Goal: Transaction & Acquisition: Download file/media

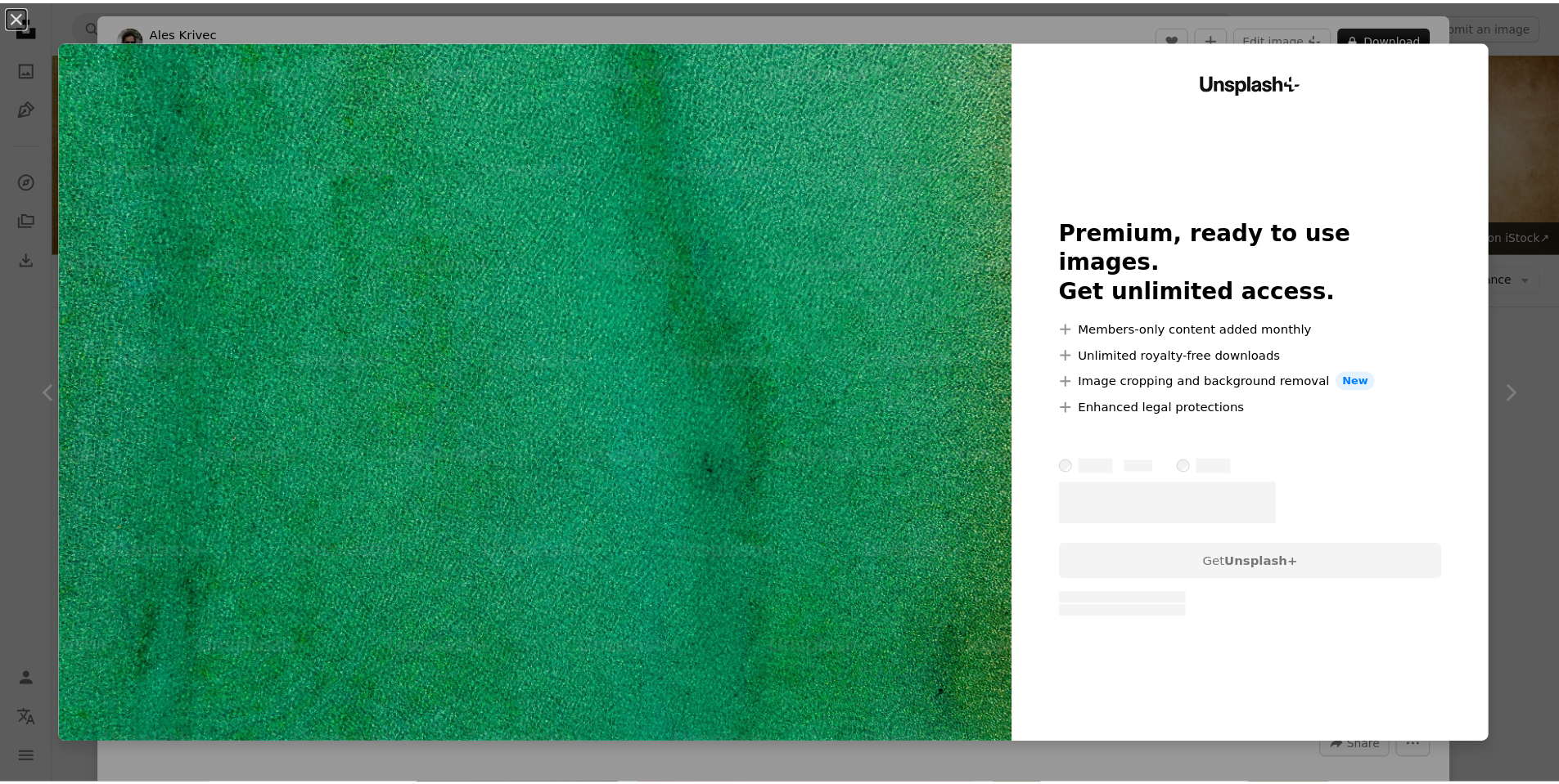
scroll to position [982, 0]
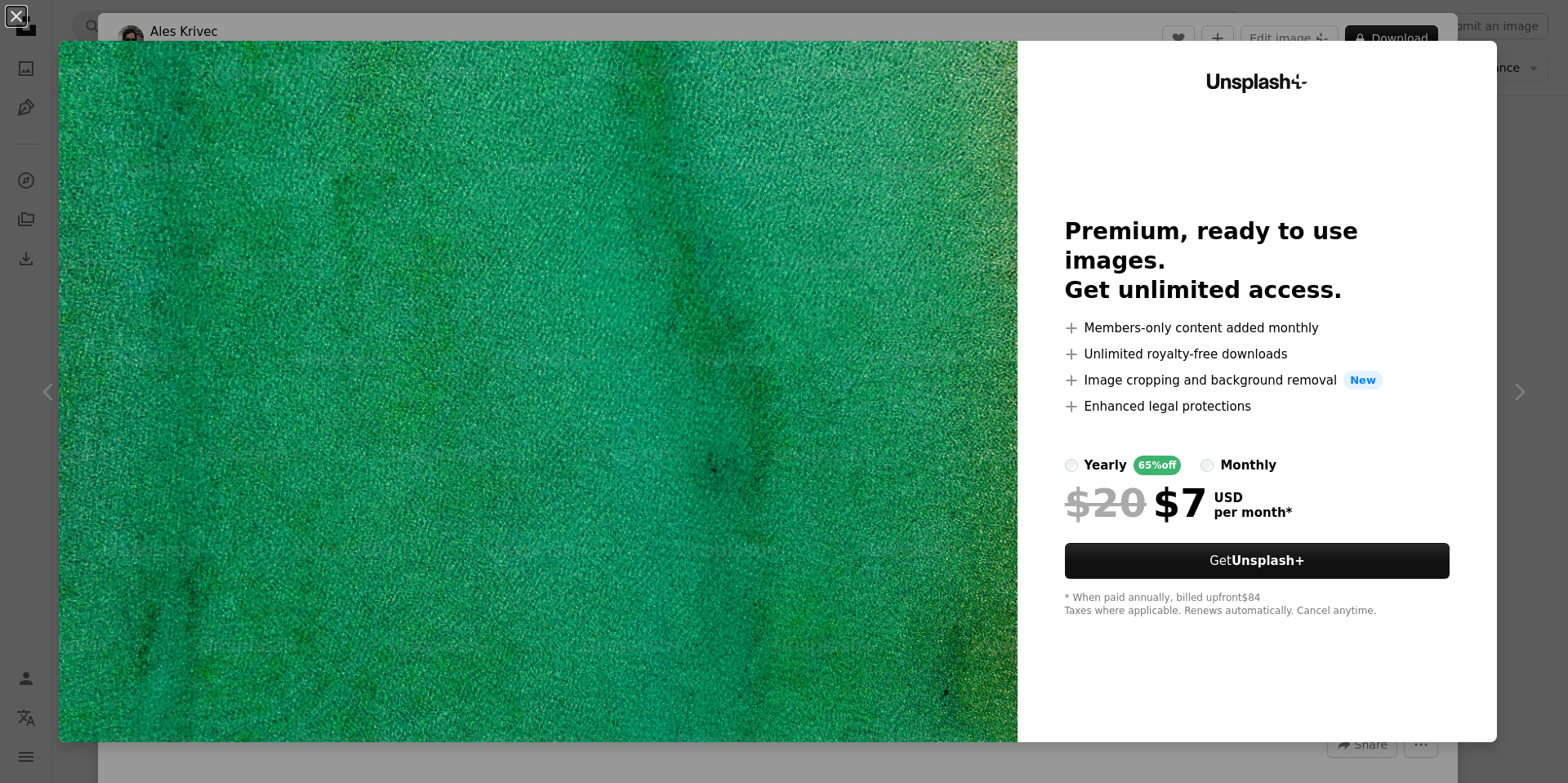
click at [1229, 202] on div "Unsplash+ Premium, ready to use images. Get unlimited access. A plus sign Membe…" at bounding box center [1258, 392] width 479 height 702
click at [1034, 38] on div "An X shape Unsplash+ Premium, ready to use images. Get unlimited access. A plus…" at bounding box center [784, 392] width 1568 height 783
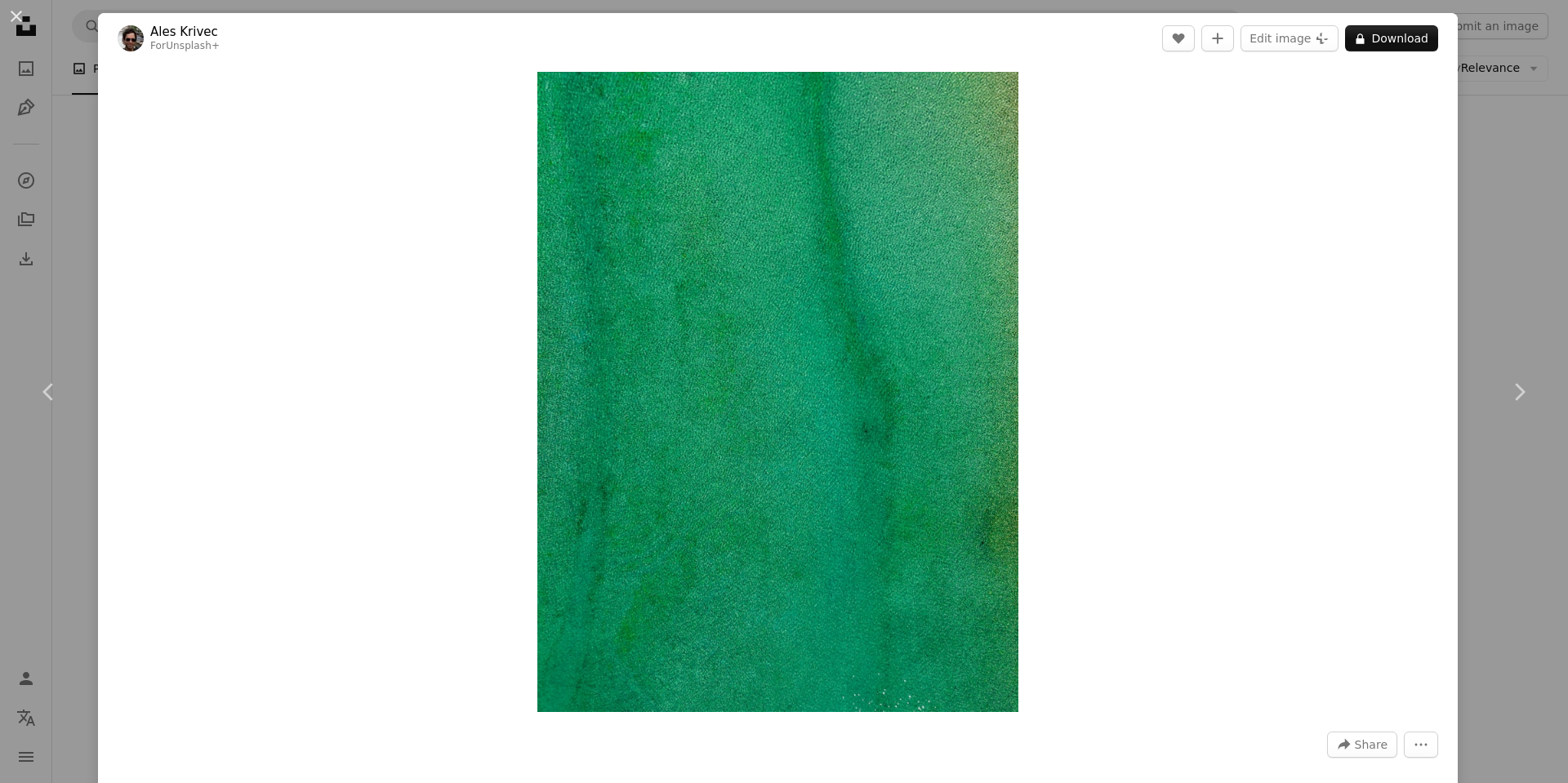
click at [1486, 253] on div "An X shape Chevron left Chevron right Ales Krivec For Unsplash+ A heart A plus …" at bounding box center [784, 392] width 1568 height 783
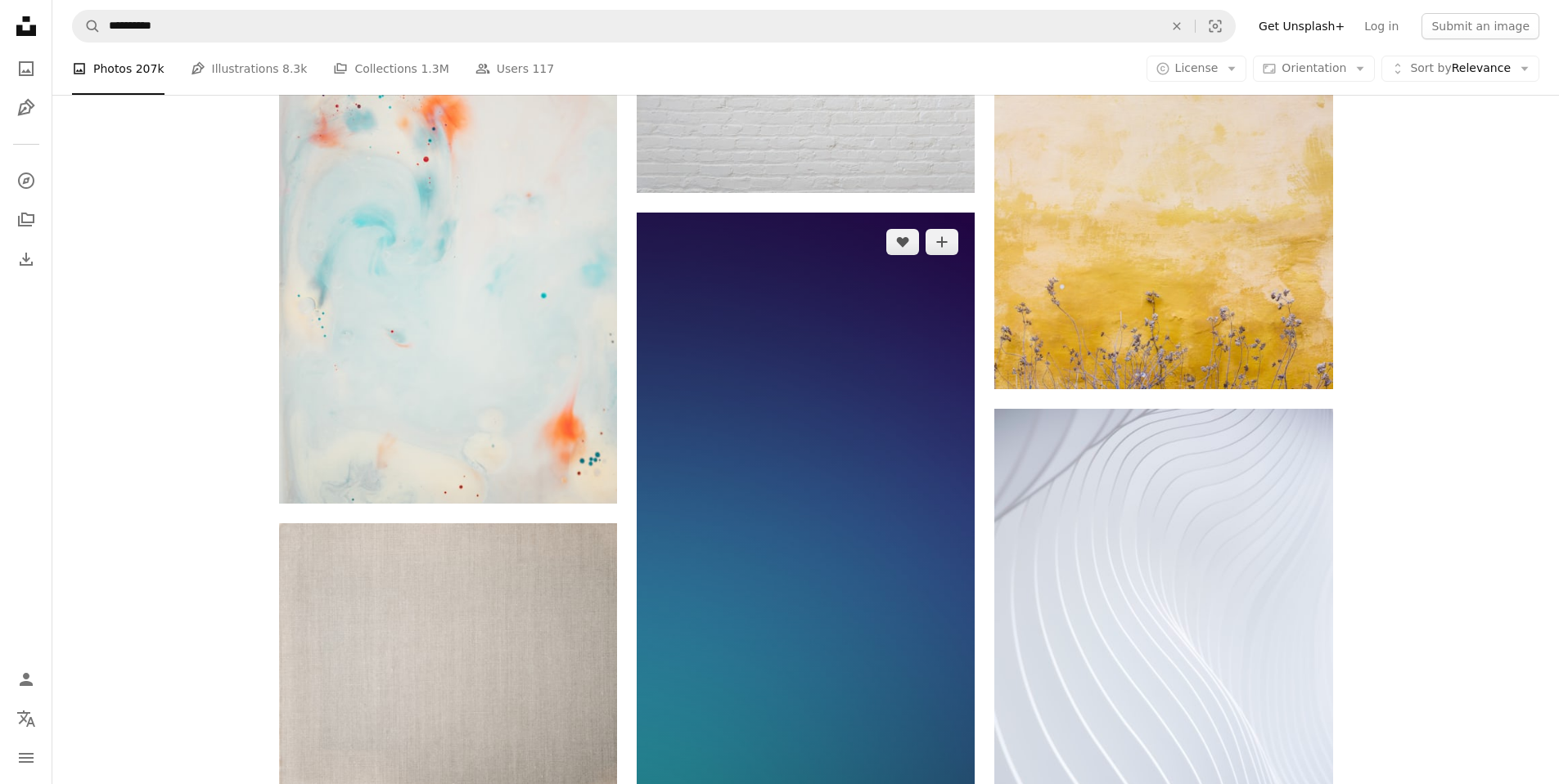
scroll to position [1963, 0]
